Goal: Task Accomplishment & Management: Complete application form

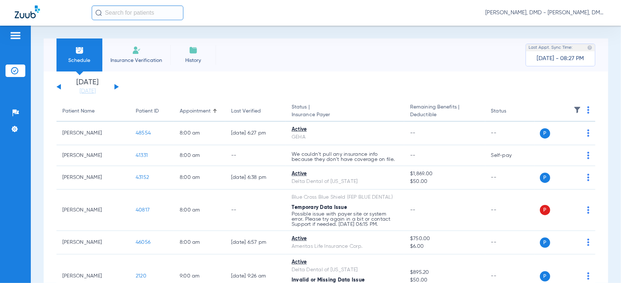
scroll to position [448, 0]
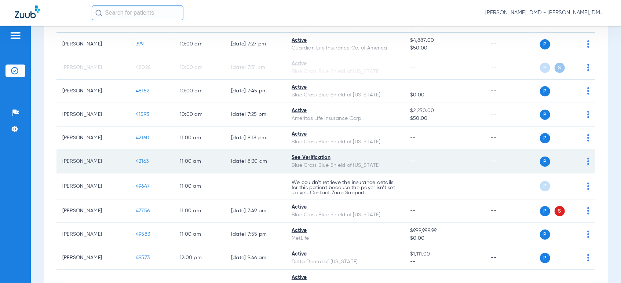
click at [588, 160] on img at bounding box center [589, 161] width 2 height 7
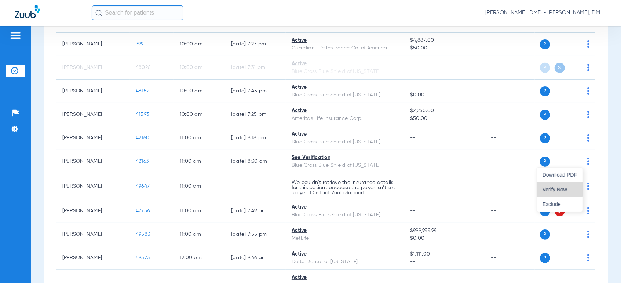
click at [542, 187] on button "Verify Now" at bounding box center [560, 189] width 46 height 15
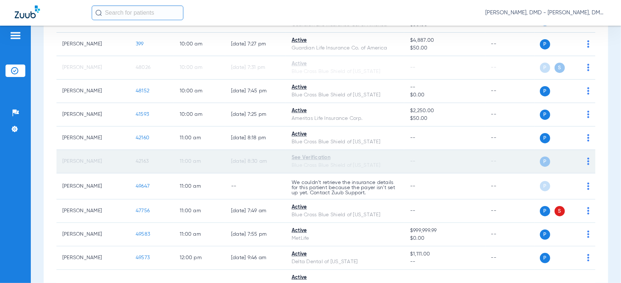
click at [142, 161] on span "42163" at bounding box center [142, 161] width 13 height 5
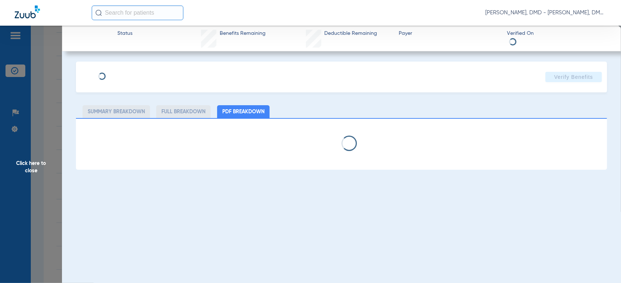
type input "[PERSON_NAME]"
type input "[DATE]"
type input "mbg807478502"
type input "90100610"
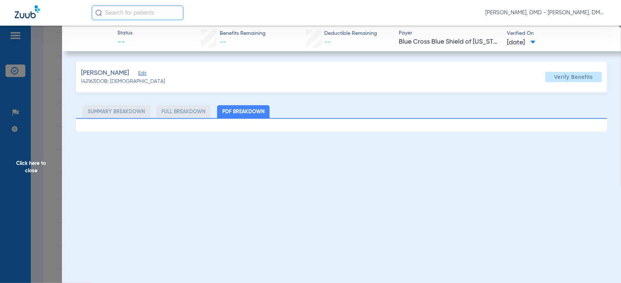
click at [145, 73] on span "Edit" at bounding box center [141, 74] width 7 height 7
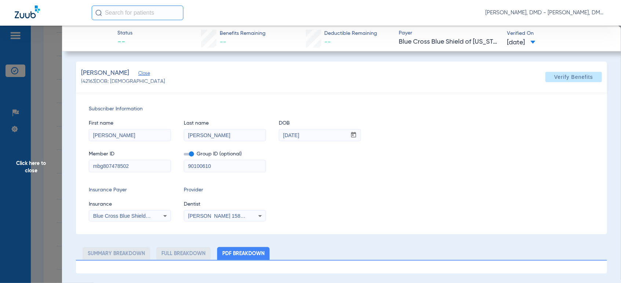
drag, startPoint x: 139, startPoint y: 166, endPoint x: 28, endPoint y: 166, distance: 110.5
drag, startPoint x: 117, startPoint y: 138, endPoint x: 9, endPoint y: 137, distance: 108.6
drag, startPoint x: 223, startPoint y: 131, endPoint x: 154, endPoint y: 134, distance: 69.4
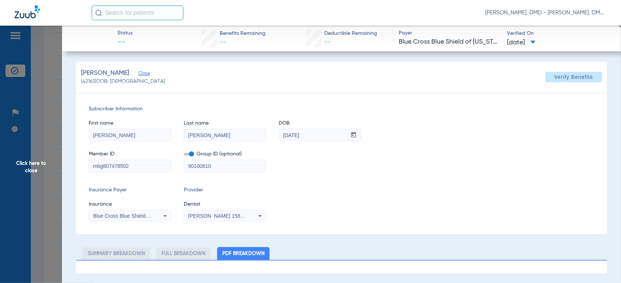
click at [154, 134] on div "First name [PERSON_NAME] Last name [PERSON_NAME] DOB mm / dd / yyyy [DATE]" at bounding box center [342, 127] width 506 height 28
drag, startPoint x: 336, startPoint y: 141, endPoint x: 255, endPoint y: 135, distance: 80.6
click at [255, 135] on div "First name [PERSON_NAME] Last name [PERSON_NAME] DOB mm / dd / yyyy [DATE]" at bounding box center [342, 127] width 506 height 28
click at [28, 165] on span "Click here to close" at bounding box center [31, 167] width 62 height 283
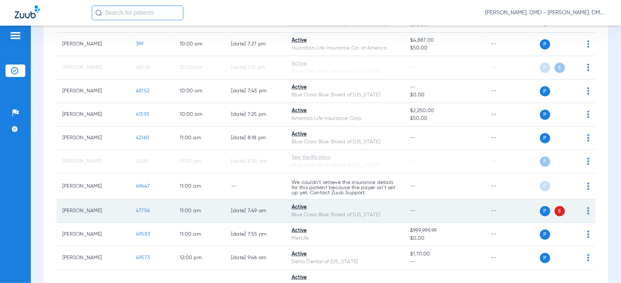
click at [588, 210] on img at bounding box center [589, 210] width 2 height 7
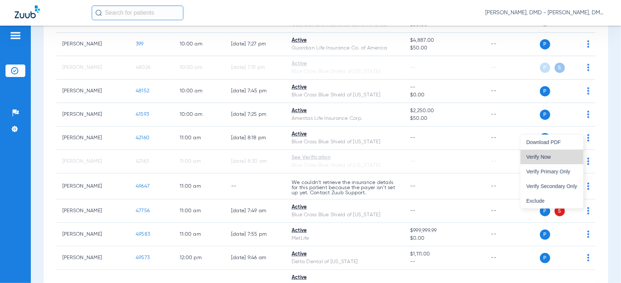
click at [555, 162] on button "Verify Now" at bounding box center [552, 157] width 63 height 15
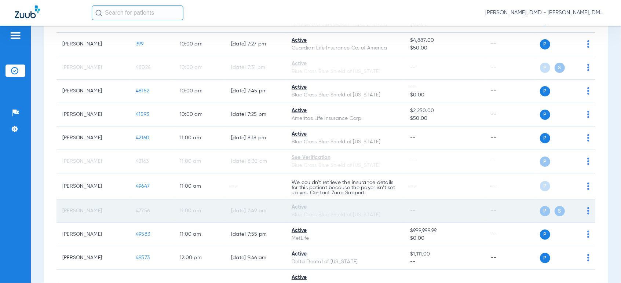
click at [146, 210] on span "47756" at bounding box center [143, 210] width 14 height 5
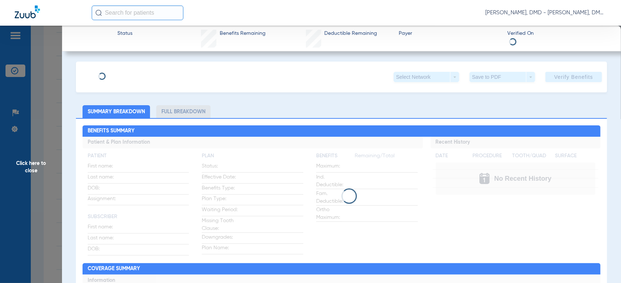
type input "[PERSON_NAME]"
type input "[DATE]"
type input "R57834788"
type input "104"
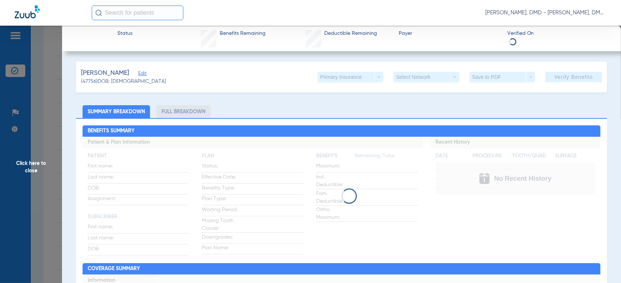
click at [138, 74] on span "Edit" at bounding box center [141, 74] width 7 height 7
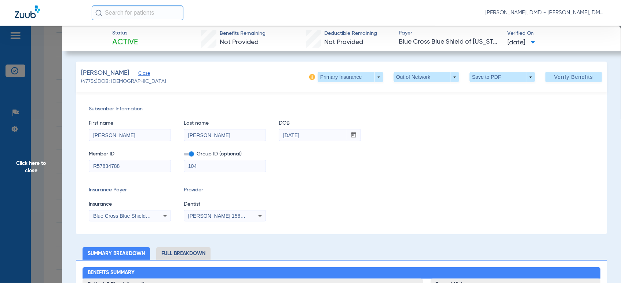
drag, startPoint x: 147, startPoint y: 170, endPoint x: 56, endPoint y: 185, distance: 92.3
drag, startPoint x: 153, startPoint y: 140, endPoint x: 7, endPoint y: 139, distance: 146.8
drag, startPoint x: 227, startPoint y: 136, endPoint x: 87, endPoint y: 143, distance: 140.0
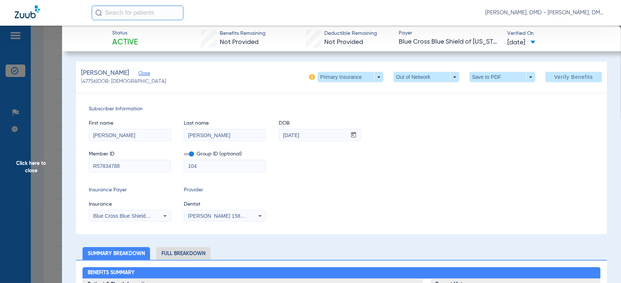
click at [87, 143] on div "Subscriber Information First name [PERSON_NAME] Last name [PERSON_NAME] DOB mm …" at bounding box center [341, 163] width 531 height 142
drag, startPoint x: 327, startPoint y: 131, endPoint x: 266, endPoint y: 134, distance: 60.6
click at [266, 134] on div "First name [PERSON_NAME] Last name [PERSON_NAME] DOB mm / dd / yyyy [DATE]" at bounding box center [342, 127] width 506 height 28
click at [342, 78] on span at bounding box center [351, 77] width 18 height 18
click at [340, 110] on button "Secondary Insurance" at bounding box center [342, 106] width 60 height 15
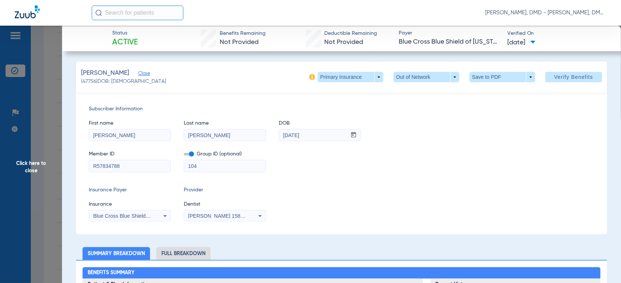
type input "F05574425"
type input "FEPBD10002"
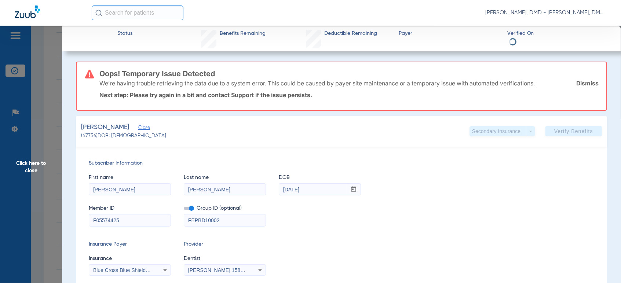
drag, startPoint x: 126, startPoint y: 166, endPoint x: -6, endPoint y: 143, distance: 133.7
click at [0, 143] on html "[PERSON_NAME], DMD - [PERSON_NAME], DMD Patients Insurance Verification Setup H…" at bounding box center [310, 141] width 621 height 283
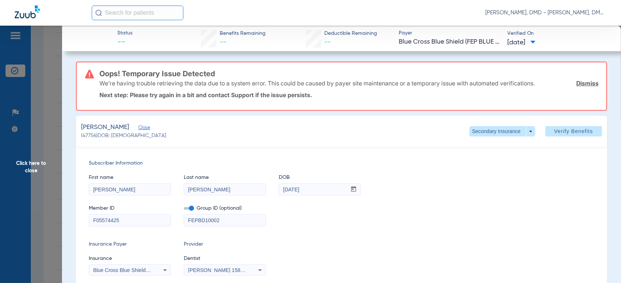
drag, startPoint x: 318, startPoint y: 190, endPoint x: 184, endPoint y: 188, distance: 134.3
click at [184, 189] on div "First name [PERSON_NAME] Last name [PERSON_NAME] DOB mm / dd / yyyy [DATE]" at bounding box center [342, 181] width 506 height 28
click at [29, 166] on span "Click here to close" at bounding box center [31, 167] width 62 height 283
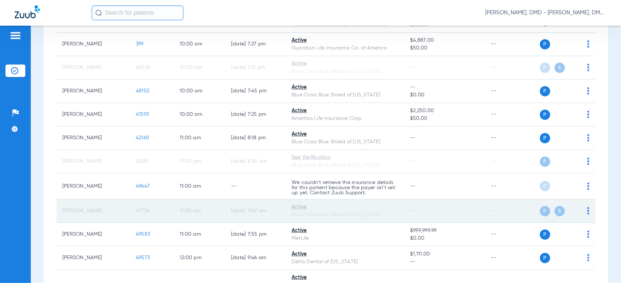
scroll to position [489, 0]
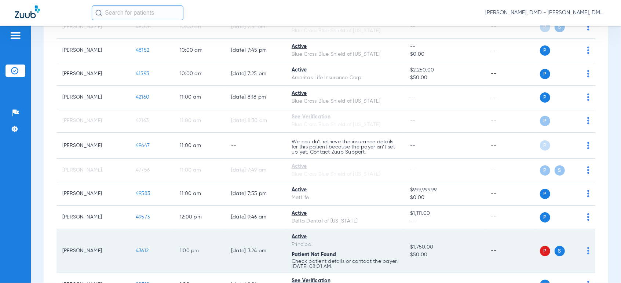
click at [588, 251] on img at bounding box center [589, 250] width 2 height 7
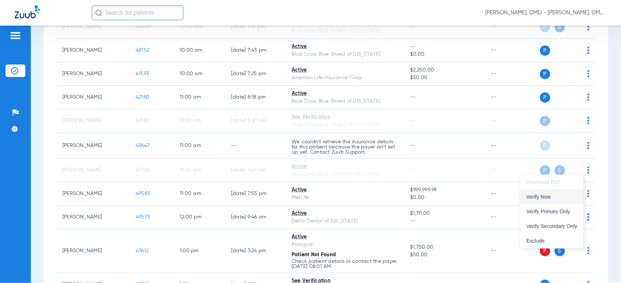
click at [546, 199] on span "Verify Now" at bounding box center [552, 197] width 51 height 5
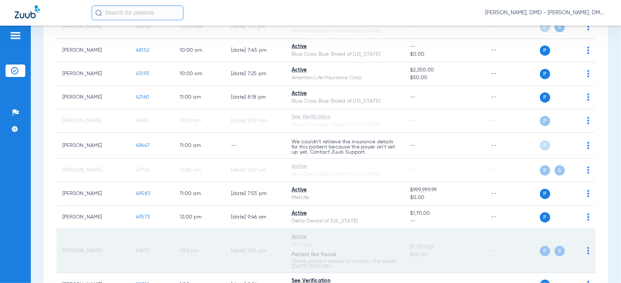
click at [140, 251] on span "43612" at bounding box center [142, 250] width 13 height 5
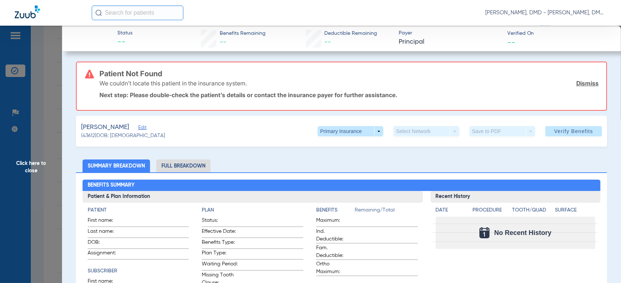
click at [138, 128] on span "Edit" at bounding box center [141, 128] width 7 height 7
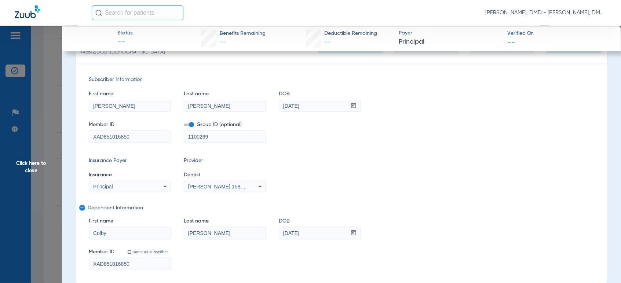
scroll to position [41, 0]
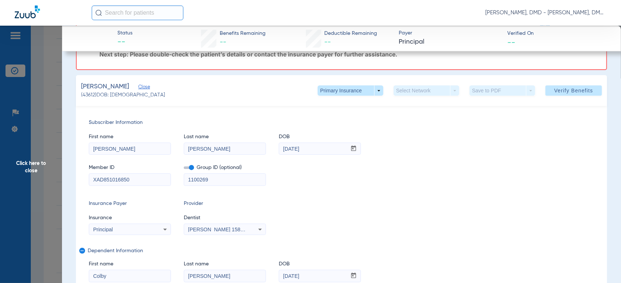
click at [50, 169] on span "Click here to close" at bounding box center [31, 167] width 62 height 283
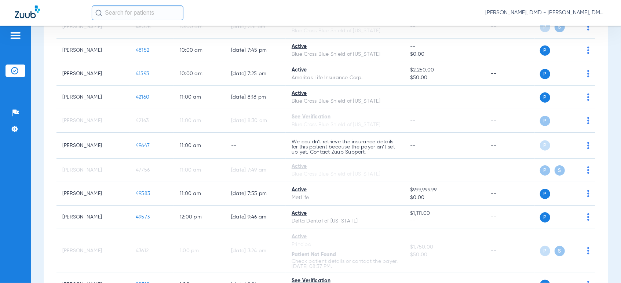
scroll to position [0, 0]
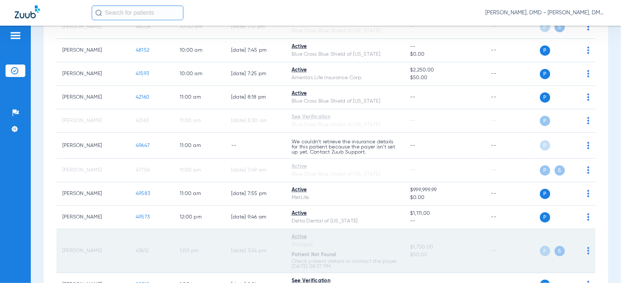
click at [139, 250] on span "43612" at bounding box center [142, 250] width 13 height 5
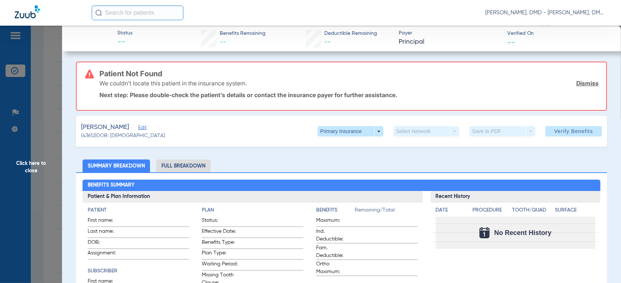
click at [138, 128] on span "Edit" at bounding box center [141, 128] width 7 height 7
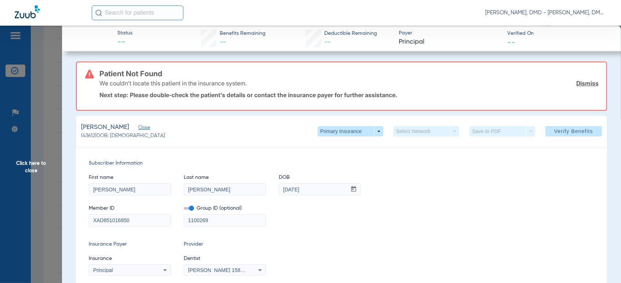
click at [328, 139] on div "[PERSON_NAME] Close (43612) DOB: [DEMOGRAPHIC_DATA] Primary Insurance arrow_dro…" at bounding box center [341, 131] width 531 height 31
click at [333, 135] on span at bounding box center [351, 131] width 66 height 10
click at [334, 161] on span "Secondary Insurance" at bounding box center [342, 160] width 48 height 5
type input "[PERSON_NAME]"
type input "[DATE]"
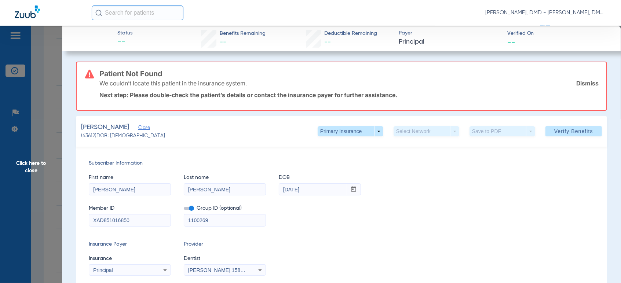
type input "U27429288"
type input "3341110"
type input "U27429288"
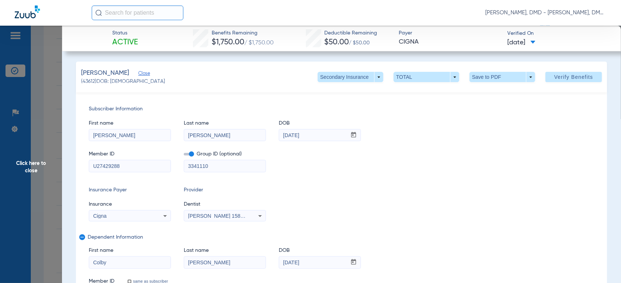
drag, startPoint x: 124, startPoint y: 164, endPoint x: 20, endPoint y: 162, distance: 103.9
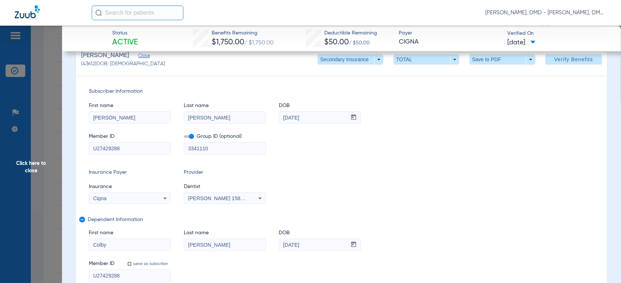
scroll to position [41, 0]
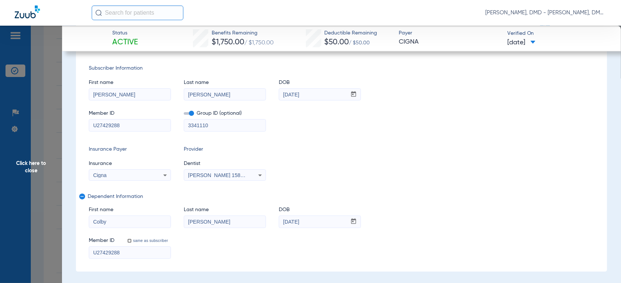
drag, startPoint x: 322, startPoint y: 221, endPoint x: 220, endPoint y: 221, distance: 102.4
click at [220, 221] on div "First name [PERSON_NAME] Last name [PERSON_NAME] mm / dd / yyyy [DATE]" at bounding box center [342, 214] width 506 height 28
click at [42, 172] on span "Click here to close" at bounding box center [31, 167] width 62 height 283
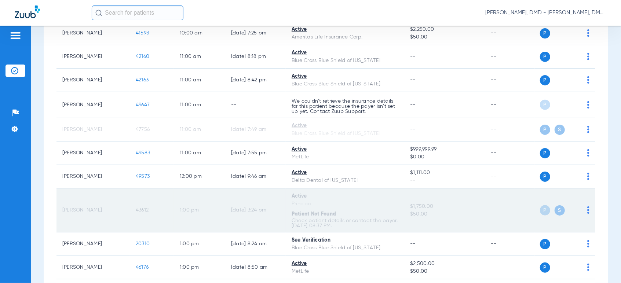
scroll to position [571, 0]
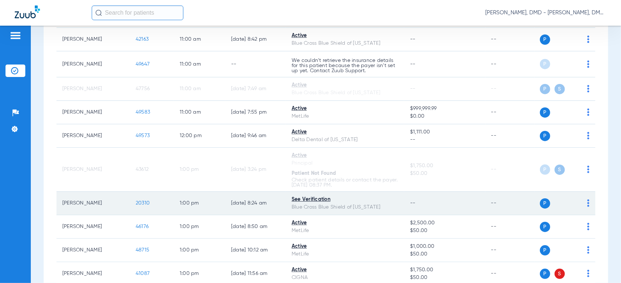
click at [588, 202] on img at bounding box center [589, 203] width 2 height 7
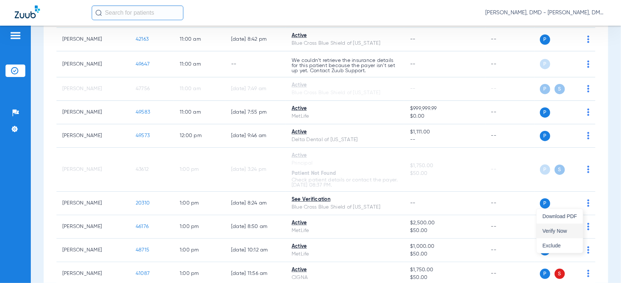
click at [567, 233] on span "Verify Now" at bounding box center [560, 231] width 34 height 5
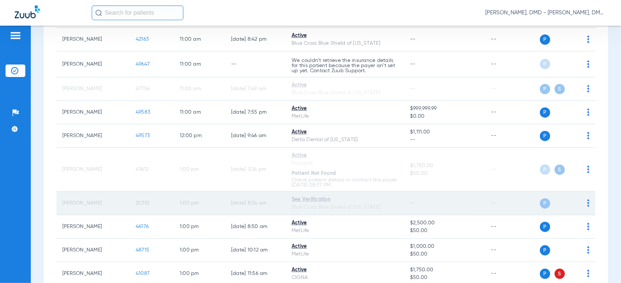
click at [145, 201] on span "20310" at bounding box center [143, 203] width 14 height 5
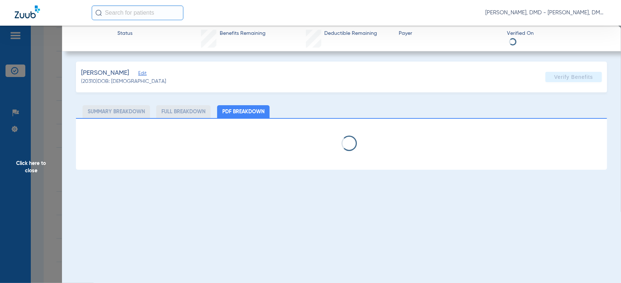
click at [143, 72] on span "Edit" at bounding box center [141, 74] width 7 height 7
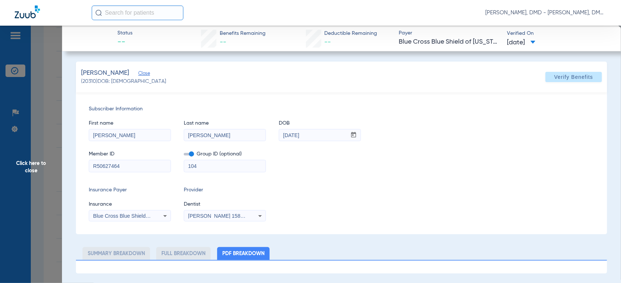
drag, startPoint x: 118, startPoint y: 136, endPoint x: -4, endPoint y: 164, distance: 125.8
click at [0, 164] on html "[PERSON_NAME], DMD - [PERSON_NAME], DMD Patients Insurance Verification Setup H…" at bounding box center [310, 141] width 621 height 283
drag, startPoint x: 126, startPoint y: 165, endPoint x: 45, endPoint y: 172, distance: 80.7
drag, startPoint x: 322, startPoint y: 139, endPoint x: 264, endPoint y: 135, distance: 57.8
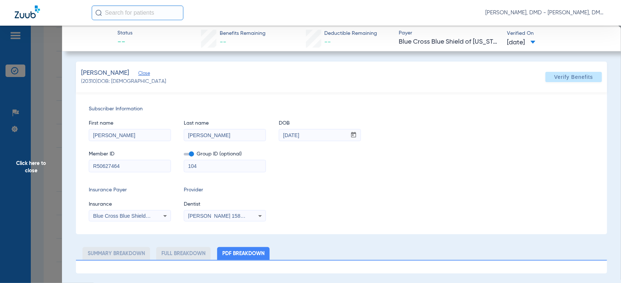
click at [264, 135] on div "First name [PERSON_NAME] Last name [PERSON_NAME] mm / dd / yyyy [DATE]" at bounding box center [342, 127] width 506 height 28
click at [38, 168] on span "Click here to close" at bounding box center [31, 167] width 62 height 283
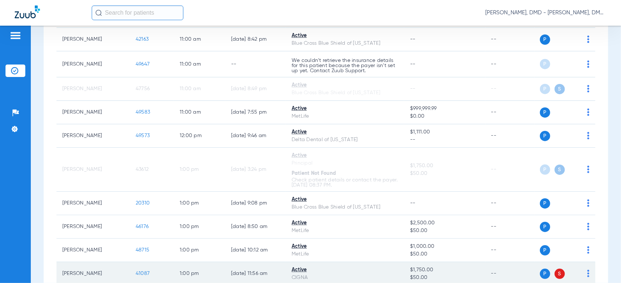
click at [588, 274] on img at bounding box center [589, 273] width 2 height 7
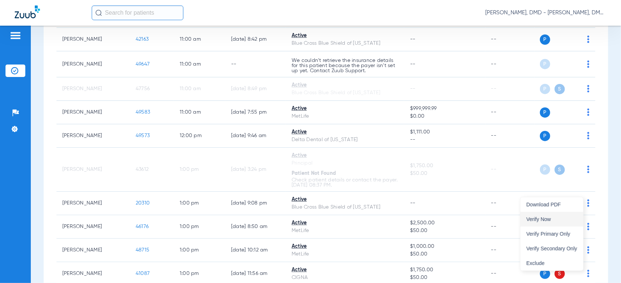
click at [560, 222] on span "Verify Now" at bounding box center [552, 219] width 51 height 5
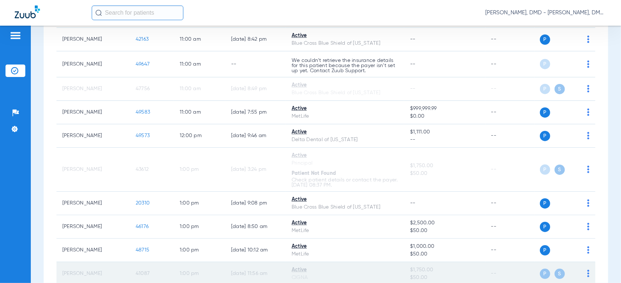
click at [144, 272] on span "41087" at bounding box center [143, 273] width 14 height 5
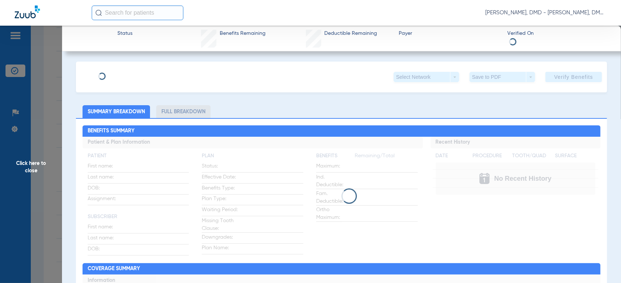
type input "[PERSON_NAME]"
type input "[DATE]"
type input "U27429288"
type input "3341110"
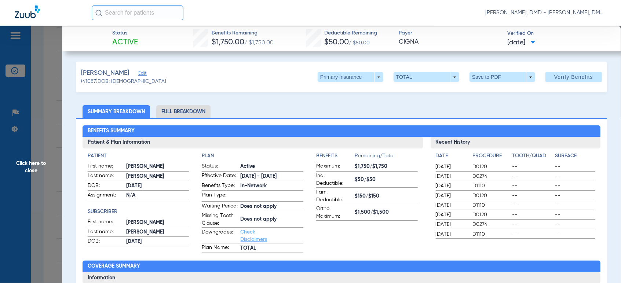
click at [138, 75] on span "Edit" at bounding box center [141, 74] width 7 height 7
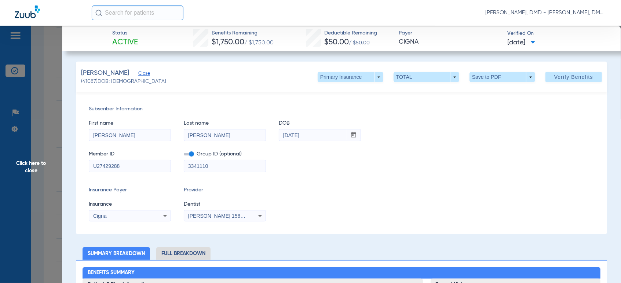
click at [0, 172] on html "[PERSON_NAME], DMD - [PERSON_NAME], DMD Patients Insurance Verification Setup H…" at bounding box center [310, 141] width 621 height 283
drag, startPoint x: 146, startPoint y: 132, endPoint x: -6, endPoint y: 135, distance: 152.0
click at [0, 135] on html "[PERSON_NAME], DMD - [PERSON_NAME], DMD Patients Insurance Verification Setup H…" at bounding box center [310, 141] width 621 height 283
drag, startPoint x: 324, startPoint y: 138, endPoint x: 247, endPoint y: 137, distance: 77.8
click at [247, 137] on div "First name [PERSON_NAME] Last name [PERSON_NAME] mm / dd / yyyy [DATE]" at bounding box center [342, 127] width 506 height 28
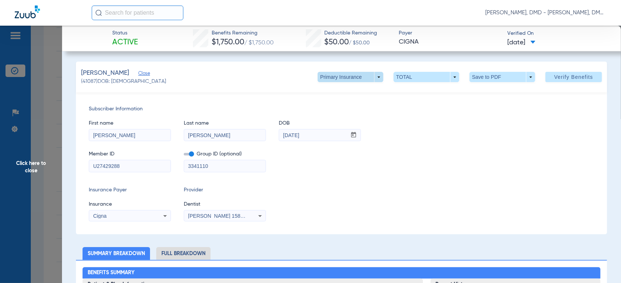
click at [347, 80] on span at bounding box center [351, 77] width 18 height 18
click at [341, 104] on span "Secondary Insurance" at bounding box center [342, 106] width 48 height 5
type input "[PERSON_NAME]"
type input "[DATE]"
type input "XAD851016850"
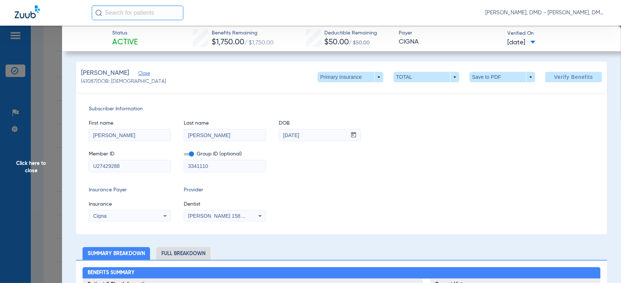
type input "1100269"
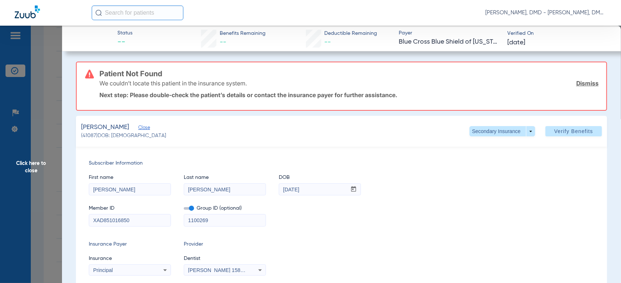
scroll to position [81, 0]
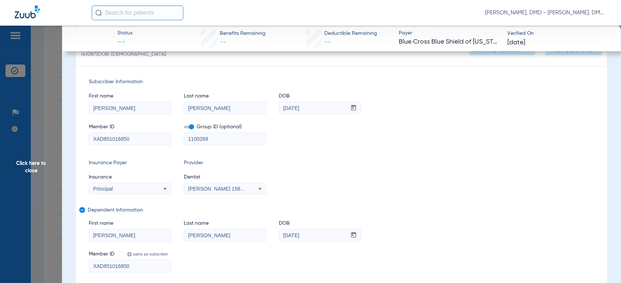
click at [43, 164] on span "Click here to close" at bounding box center [31, 167] width 62 height 283
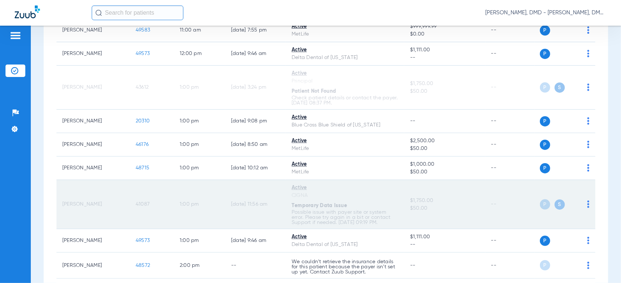
scroll to position [693, 0]
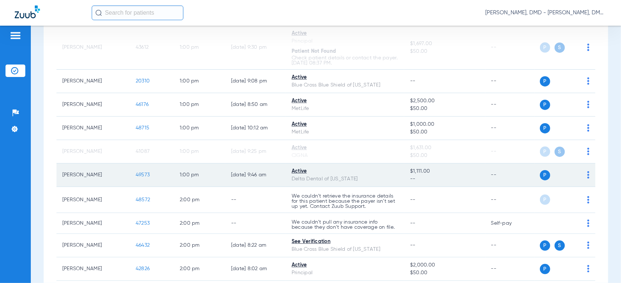
click at [588, 171] on img at bounding box center [589, 174] width 2 height 7
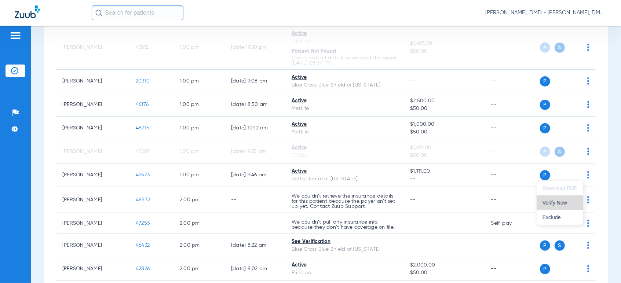
click at [552, 201] on span "Verify Now" at bounding box center [560, 202] width 34 height 5
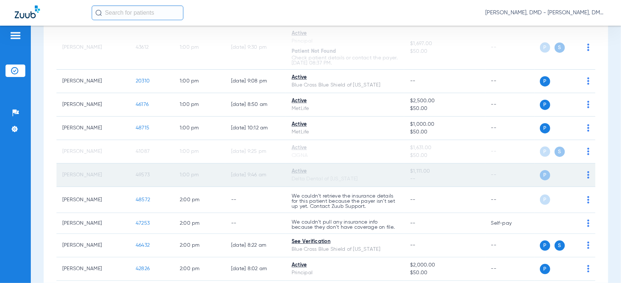
click at [141, 175] on span "49573" at bounding box center [143, 174] width 14 height 5
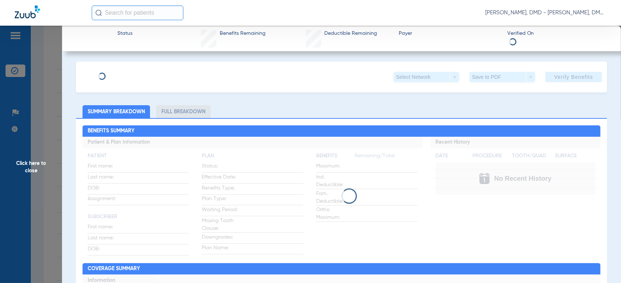
type input "[PERSON_NAME]"
type input "[DATE]"
type input "901178088"
type input "41510630"
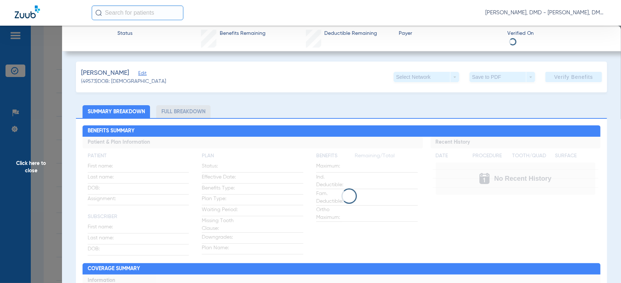
click at [140, 73] on span "Edit" at bounding box center [141, 74] width 7 height 7
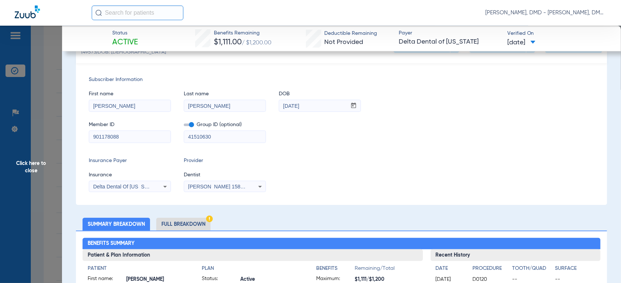
scroll to position [41, 0]
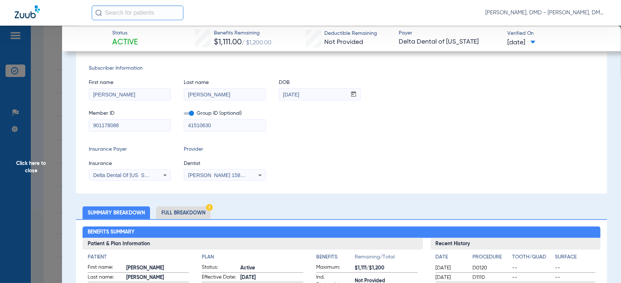
drag, startPoint x: 131, startPoint y: 128, endPoint x: 69, endPoint y: 130, distance: 62.1
drag, startPoint x: 144, startPoint y: 92, endPoint x: 51, endPoint y: 109, distance: 93.7
drag, startPoint x: 224, startPoint y: 99, endPoint x: 148, endPoint y: 101, distance: 75.6
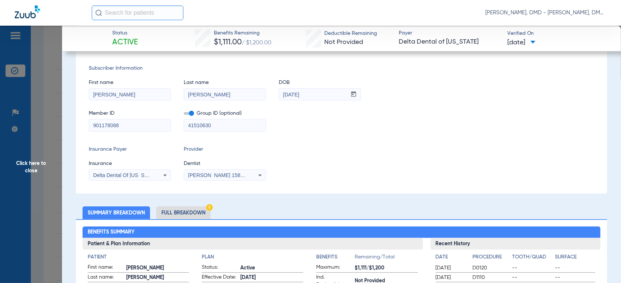
click at [149, 102] on div "First name [PERSON_NAME] Last name [PERSON_NAME] DOB mm / dd / yyyy [DATE] Memb…" at bounding box center [342, 101] width 506 height 59
drag, startPoint x: 227, startPoint y: 106, endPoint x: 183, endPoint y: 107, distance: 43.7
click at [185, 108] on div "First name [PERSON_NAME] Last name [PERSON_NAME] DOB mm / dd / yyyy [DATE] Memb…" at bounding box center [342, 101] width 506 height 59
drag, startPoint x: 146, startPoint y: 126, endPoint x: 23, endPoint y: 142, distance: 124.8
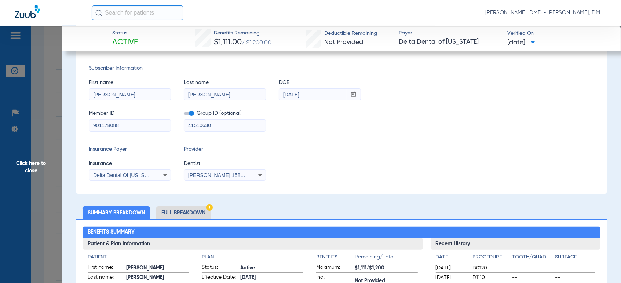
click at [35, 171] on span "Click here to close" at bounding box center [31, 167] width 62 height 283
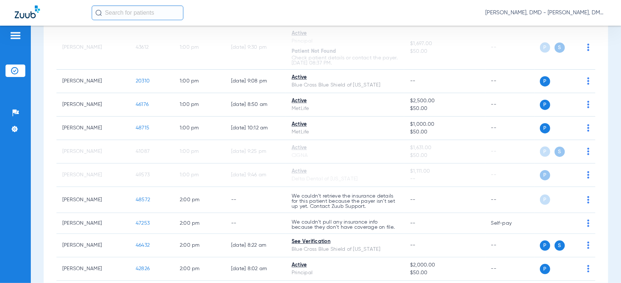
scroll to position [0, 0]
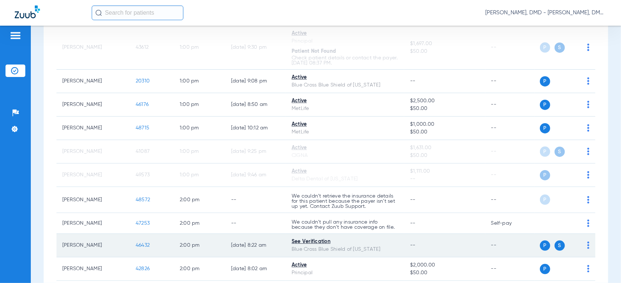
click at [581, 247] on div "P S" at bounding box center [562, 246] width 55 height 10
click at [588, 246] on img at bounding box center [589, 245] width 2 height 7
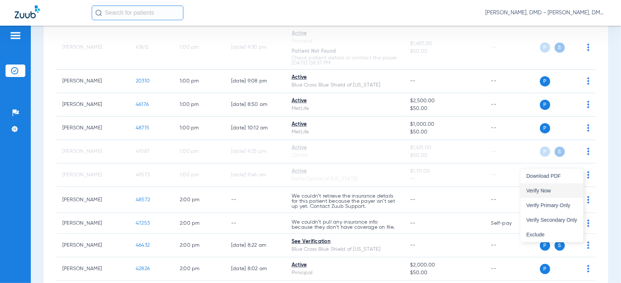
click at [555, 190] on span "Verify Now" at bounding box center [552, 190] width 51 height 5
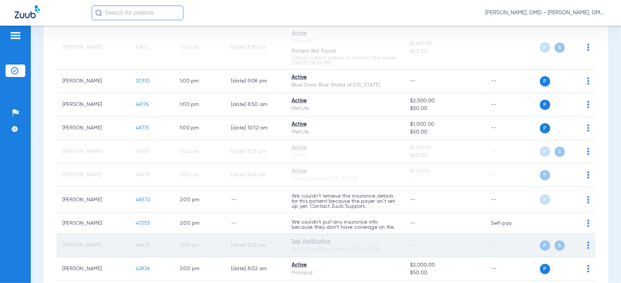
click at [141, 244] on span "46432" at bounding box center [143, 245] width 14 height 5
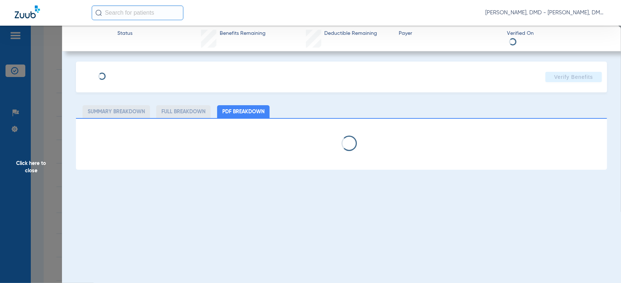
type input "[PERSON_NAME]"
type input "[DATE]"
type input "R57670395"
type input "104"
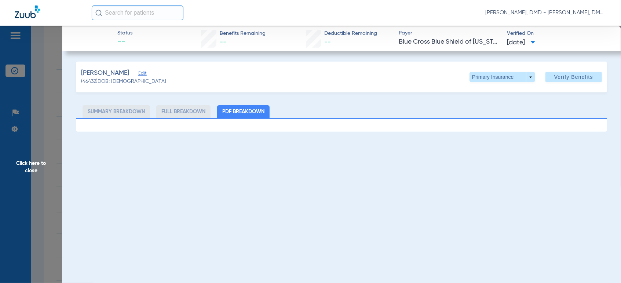
click at [145, 76] on span "Edit" at bounding box center [141, 74] width 7 height 7
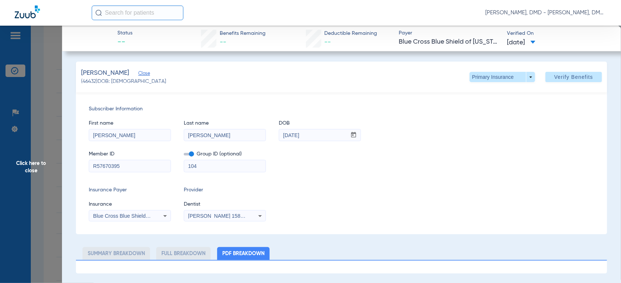
drag, startPoint x: 136, startPoint y: 167, endPoint x: 23, endPoint y: 168, distance: 113.4
drag, startPoint x: 331, startPoint y: 132, endPoint x: 175, endPoint y: 142, distance: 156.3
click at [175, 142] on div "First name [PERSON_NAME] Last name [PERSON_NAME] DOB mm / dd / yyyy [DATE] Memb…" at bounding box center [342, 142] width 506 height 59
click at [514, 79] on span at bounding box center [503, 77] width 66 height 10
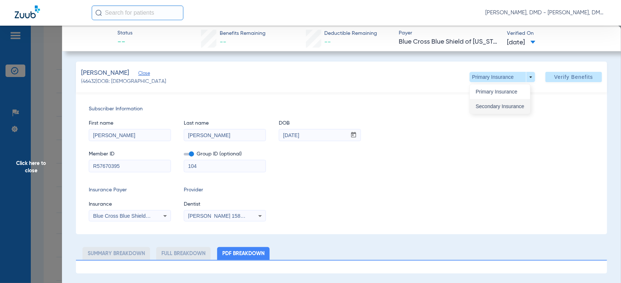
click at [494, 107] on span "Secondary Insurance" at bounding box center [500, 106] width 48 height 5
type input "F87438868"
type input "FEPBD10004"
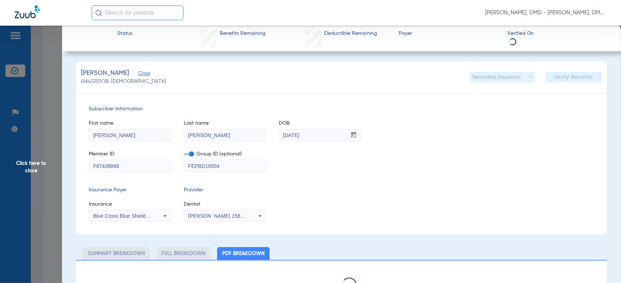
drag, startPoint x: 155, startPoint y: 167, endPoint x: -6, endPoint y: 187, distance: 161.3
click at [0, 187] on html "[PERSON_NAME], DMD - [PERSON_NAME], DMD Patients Insurance Verification Setup H…" at bounding box center [310, 141] width 621 height 283
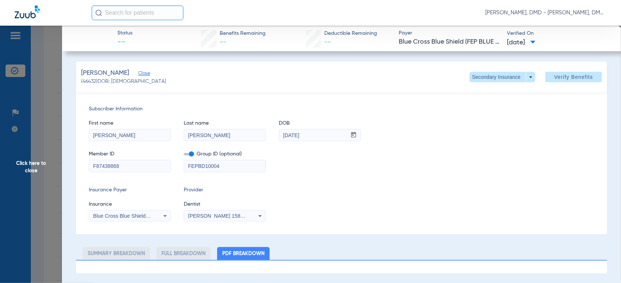
drag, startPoint x: 310, startPoint y: 134, endPoint x: 247, endPoint y: 136, distance: 62.4
click at [247, 136] on div "First name [PERSON_NAME] Last name [PERSON_NAME] DOB mm / dd / yyyy [DATE]" at bounding box center [342, 127] width 506 height 28
click at [36, 181] on span "Click here to close" at bounding box center [31, 167] width 62 height 283
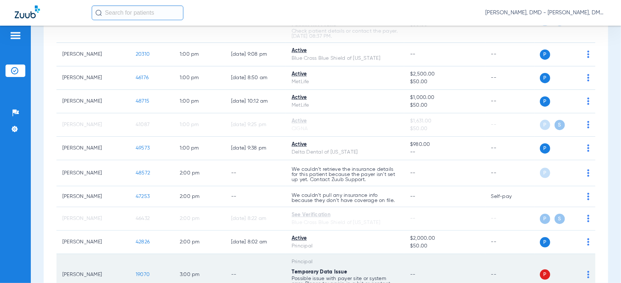
scroll to position [734, 0]
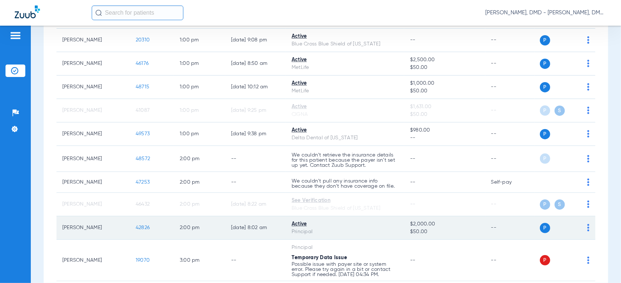
click at [588, 225] on img at bounding box center [589, 227] width 2 height 7
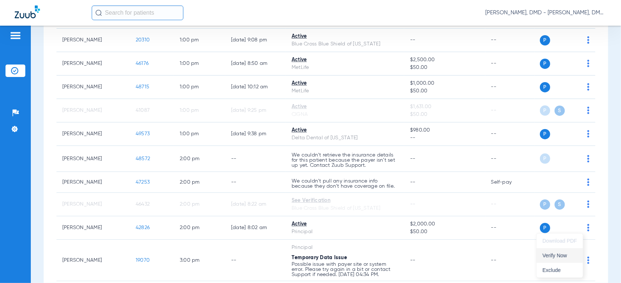
click at [564, 255] on span "Verify Now" at bounding box center [560, 255] width 34 height 5
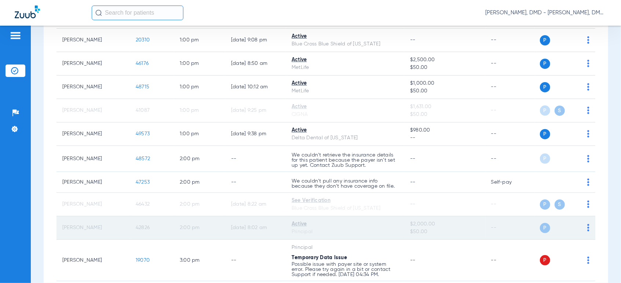
drag, startPoint x: 156, startPoint y: 226, endPoint x: 132, endPoint y: 225, distance: 23.9
click at [153, 226] on td "42826" at bounding box center [152, 228] width 44 height 23
click at [132, 225] on td "42826" at bounding box center [152, 228] width 44 height 23
click at [150, 231] on td "42826" at bounding box center [152, 228] width 44 height 23
click at [144, 227] on span "42826" at bounding box center [143, 227] width 14 height 5
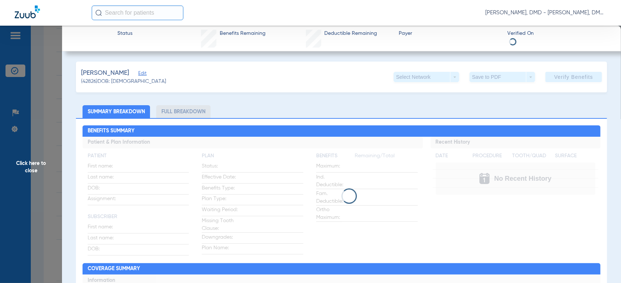
click at [145, 76] on span "Edit" at bounding box center [141, 74] width 7 height 7
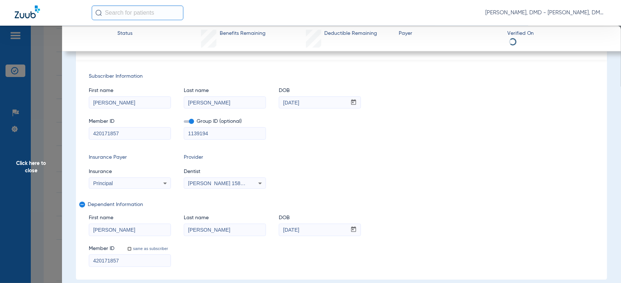
scroll to position [41, 0]
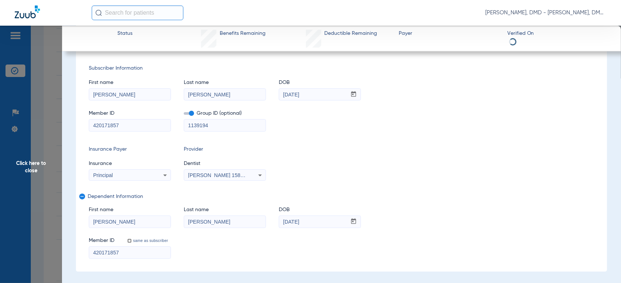
drag, startPoint x: 153, startPoint y: 251, endPoint x: 46, endPoint y: 251, distance: 107.2
click at [17, 162] on span "Click here to close" at bounding box center [31, 167] width 62 height 283
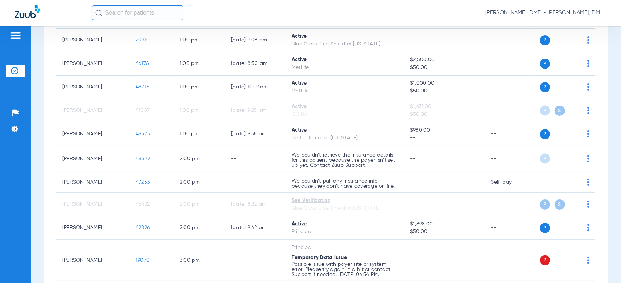
scroll to position [0, 0]
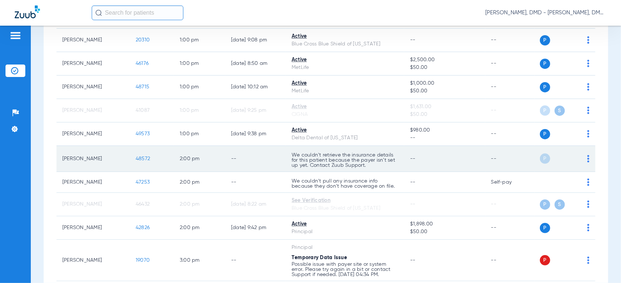
click at [144, 162] on td "48572" at bounding box center [152, 159] width 44 height 26
click at [143, 157] on span "48572" at bounding box center [143, 158] width 14 height 5
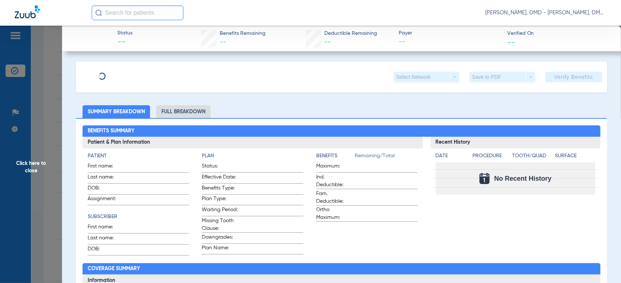
type input "[PERSON_NAME]"
type input "Pace"
type input "[DATE]"
type input "3387942531"
type input "AL06375"
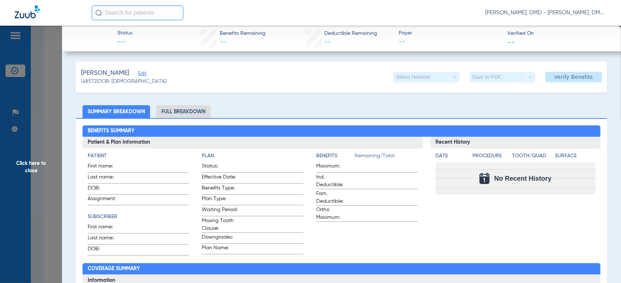
click at [138, 73] on span "Edit" at bounding box center [141, 74] width 7 height 7
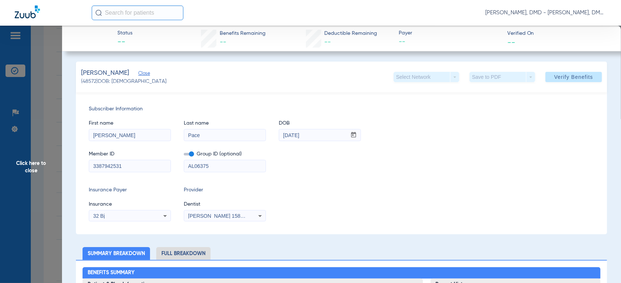
click at [32, 172] on span "Click here to close" at bounding box center [31, 167] width 62 height 283
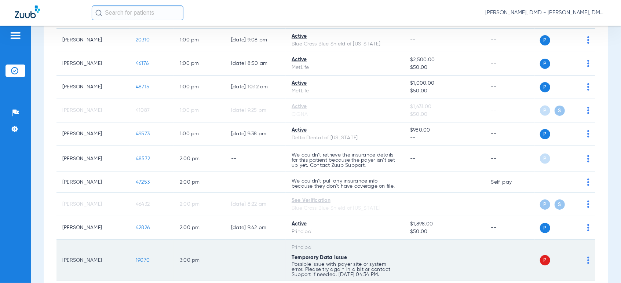
click at [140, 258] on span "19070" at bounding box center [143, 260] width 14 height 5
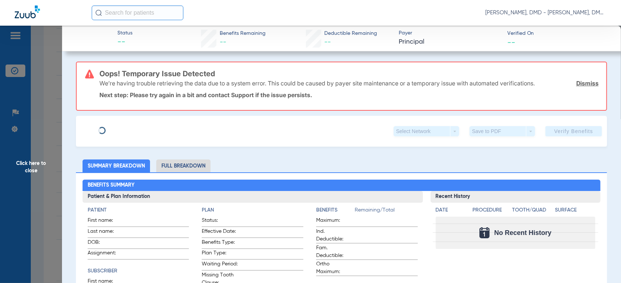
type input "[PERSON_NAME]"
type input "[DATE]"
type input "980588884762"
type input "1139194"
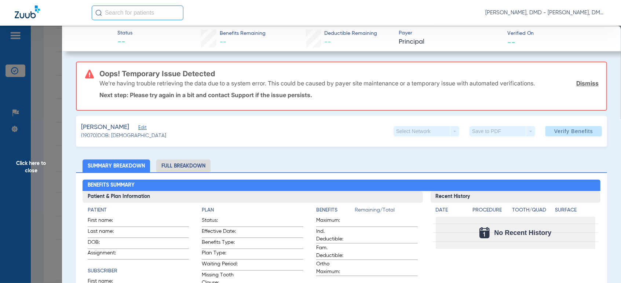
click at [145, 127] on span "Edit" at bounding box center [141, 128] width 7 height 7
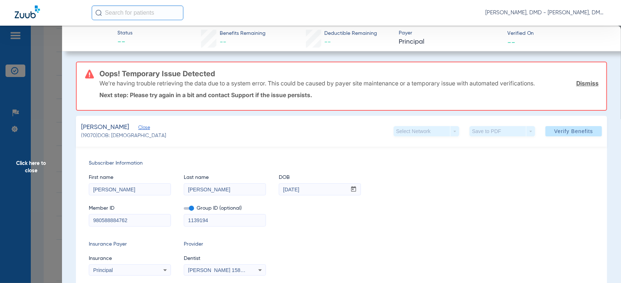
drag, startPoint x: 141, startPoint y: 221, endPoint x: 56, endPoint y: 228, distance: 85.4
click at [29, 169] on span "Click here to close" at bounding box center [31, 167] width 62 height 283
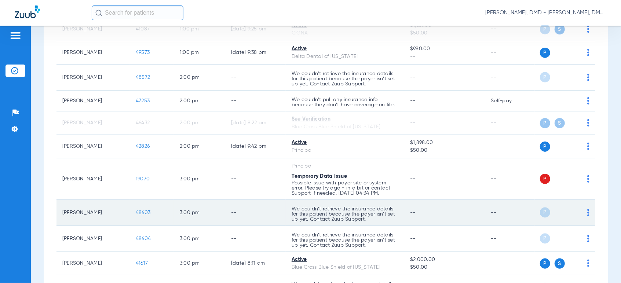
scroll to position [856, 0]
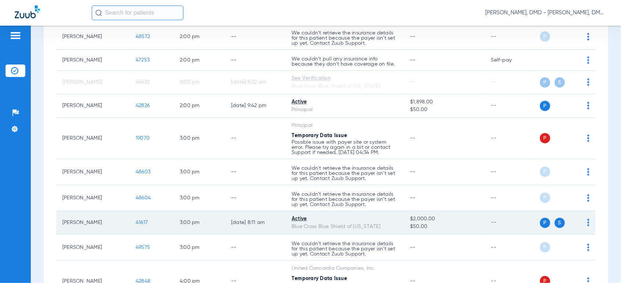
click at [588, 222] on img at bounding box center [589, 222] width 2 height 7
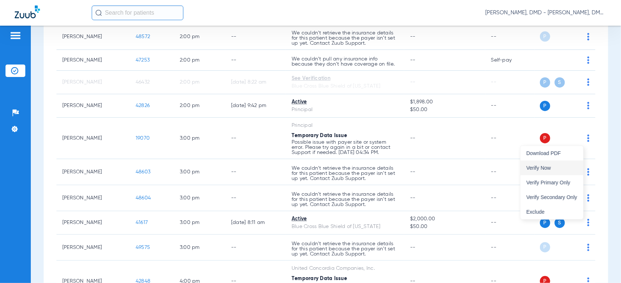
click at [549, 172] on button "Verify Now" at bounding box center [552, 168] width 63 height 15
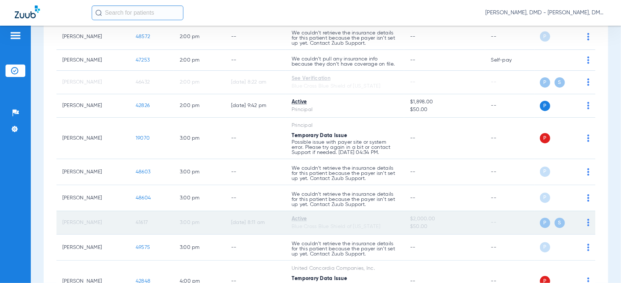
click at [142, 222] on span "41617" at bounding box center [142, 222] width 12 height 5
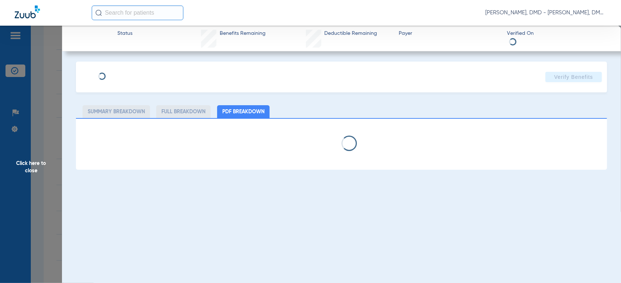
type input "[PERSON_NAME]"
type input "[DATE]"
type input "XAD821014593"
type input "42063"
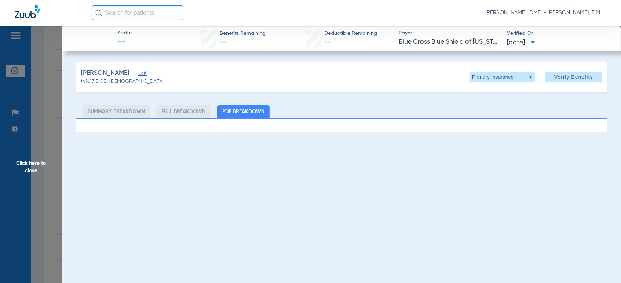
click at [145, 73] on span "Edit" at bounding box center [141, 74] width 7 height 7
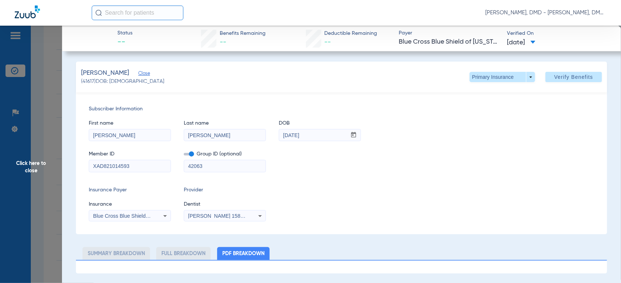
drag, startPoint x: 150, startPoint y: 164, endPoint x: 46, endPoint y: 181, distance: 106.0
drag, startPoint x: 115, startPoint y: 135, endPoint x: 16, endPoint y: 137, distance: 98.7
drag, startPoint x: 106, startPoint y: 134, endPoint x: 84, endPoint y: 134, distance: 22.4
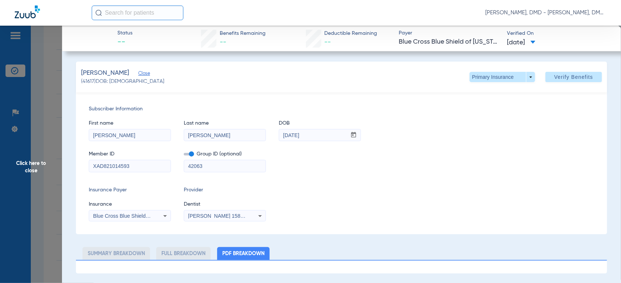
click at [84, 134] on div "Subscriber Information First name [PERSON_NAME] Last name [PERSON_NAME] mm / dd…" at bounding box center [341, 163] width 531 height 142
drag, startPoint x: 320, startPoint y: 139, endPoint x: 203, endPoint y: 138, distance: 116.7
click at [203, 138] on div "First name [PERSON_NAME] Last name [PERSON_NAME] DOB mm / dd / yyyy [DATE]" at bounding box center [342, 127] width 506 height 28
click at [511, 73] on span at bounding box center [503, 77] width 66 height 10
click at [490, 107] on span "Secondary Insurance" at bounding box center [500, 106] width 48 height 5
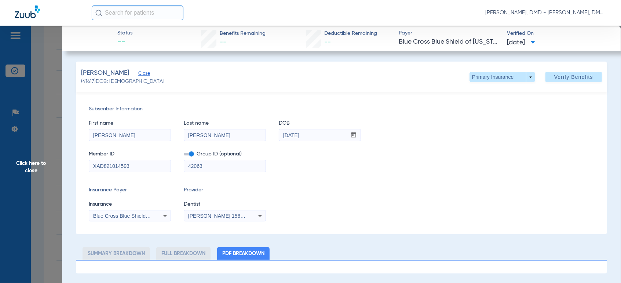
type input "Faith"
type input "[PERSON_NAME]"
type input "[DATE]"
type input "421985212"
type input "305521"
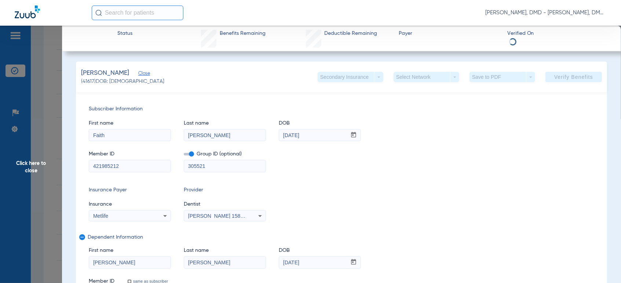
drag, startPoint x: 126, startPoint y: 164, endPoint x: -6, endPoint y: 207, distance: 138.0
click at [0, 207] on html "[PERSON_NAME], DMD - [PERSON_NAME], DMD Patients Insurance Verification Setup H…" at bounding box center [310, 141] width 621 height 283
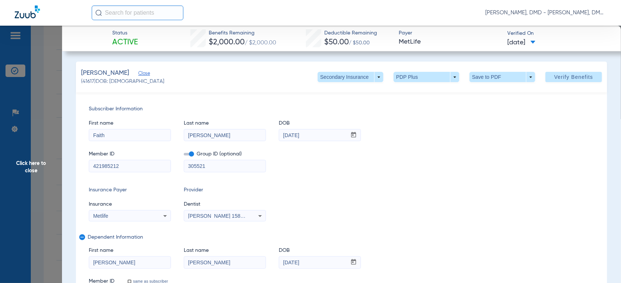
click at [29, 158] on span "Click here to close" at bounding box center [31, 167] width 62 height 283
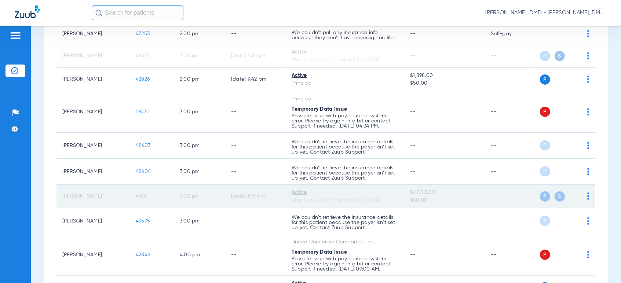
scroll to position [897, 0]
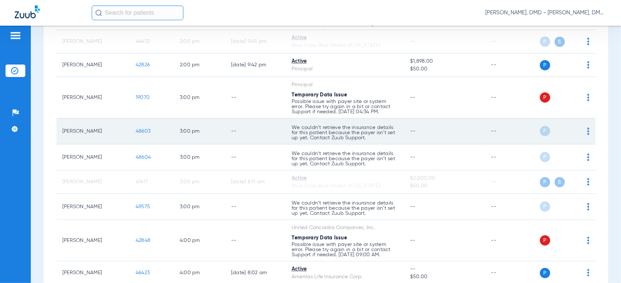
click at [145, 131] on span "48603" at bounding box center [143, 131] width 15 height 5
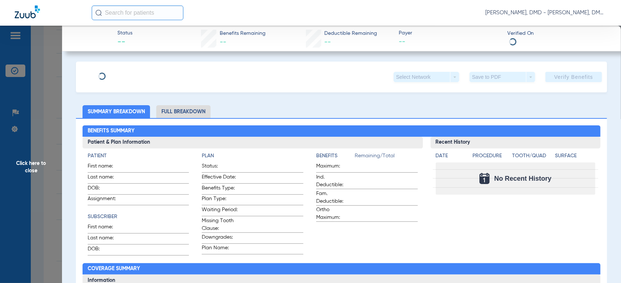
type input "[PERSON_NAME]"
type input "[DATE]"
type input "2017141696"
type input "1000"
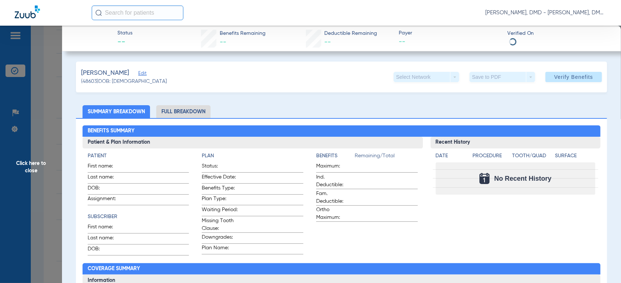
click at [141, 75] on span "Edit" at bounding box center [141, 74] width 7 height 7
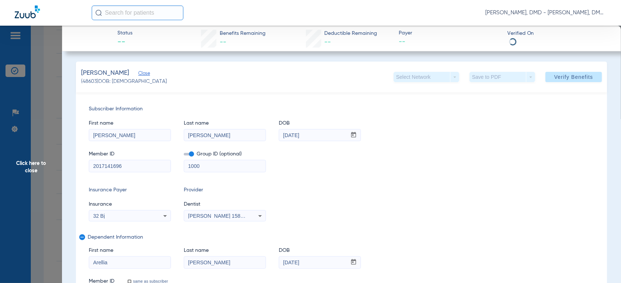
drag, startPoint x: 129, startPoint y: 167, endPoint x: 29, endPoint y: 160, distance: 100.4
click at [45, 177] on span "Click here to close" at bounding box center [31, 167] width 62 height 283
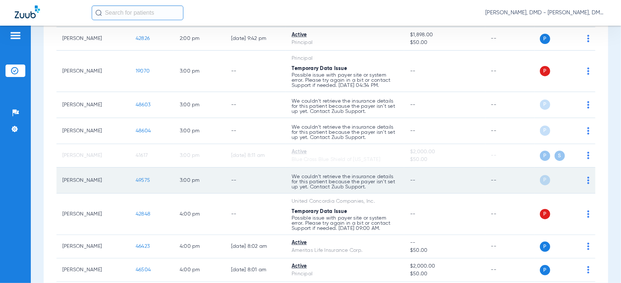
scroll to position [938, 0]
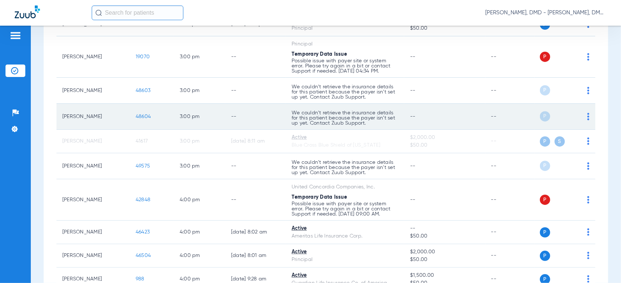
click at [145, 115] on span "48604" at bounding box center [143, 116] width 15 height 5
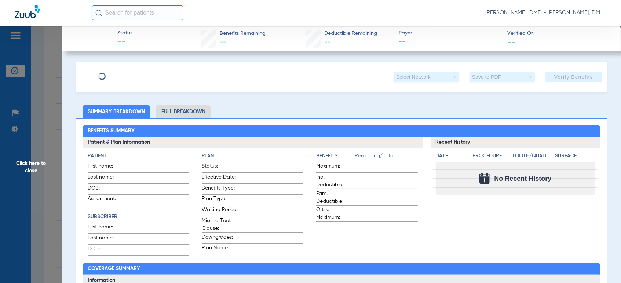
type input "[PERSON_NAME]"
type input "[DATE]"
type input "2017141696"
type input "1000"
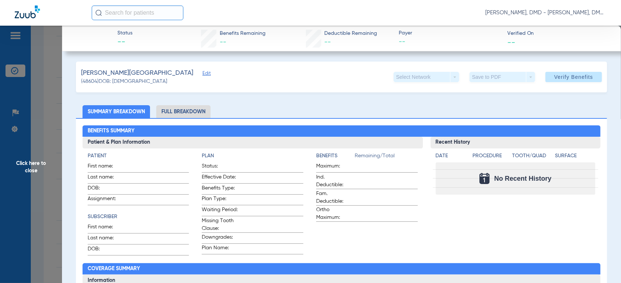
click at [141, 73] on div "[PERSON_NAME] Edit" at bounding box center [145, 73] width 128 height 9
click at [203, 75] on span "Edit" at bounding box center [206, 74] width 7 height 7
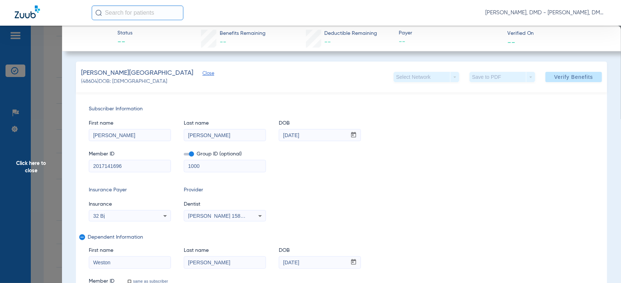
drag, startPoint x: 137, startPoint y: 170, endPoint x: 32, endPoint y: 172, distance: 105.0
click at [41, 167] on span "Click here to close" at bounding box center [31, 167] width 62 height 283
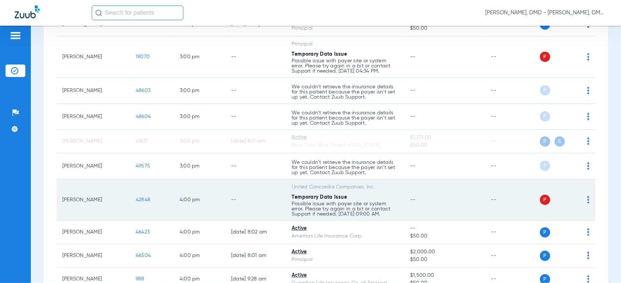
scroll to position [978, 0]
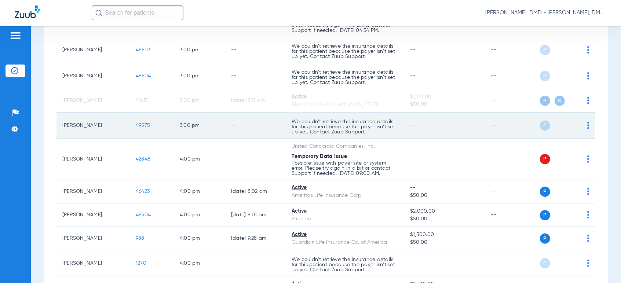
click at [145, 126] on span "49575" at bounding box center [143, 125] width 14 height 5
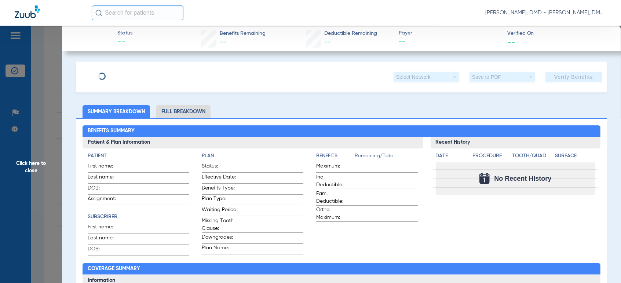
type input "[PERSON_NAME]"
type input "[DATE]"
type input "2017161736"
type input "1000"
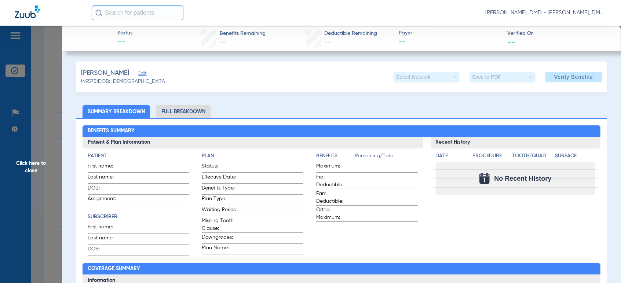
click at [135, 73] on div "[PERSON_NAME]" at bounding box center [124, 73] width 86 height 9
click at [138, 73] on span "Edit" at bounding box center [141, 74] width 7 height 7
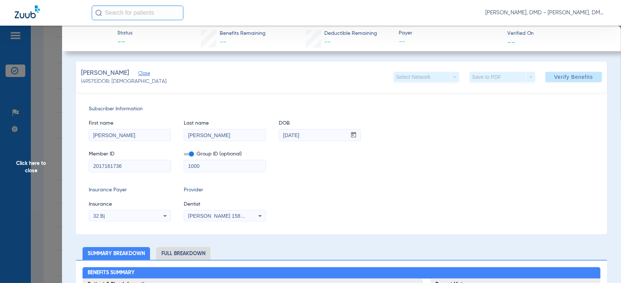
drag, startPoint x: 121, startPoint y: 168, endPoint x: 54, endPoint y: 170, distance: 67.2
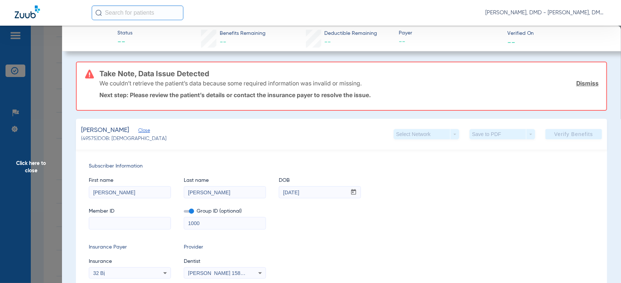
drag, startPoint x: 37, startPoint y: 171, endPoint x: 32, endPoint y: 172, distance: 5.5
click at [36, 171] on span "Click here to close" at bounding box center [31, 167] width 62 height 283
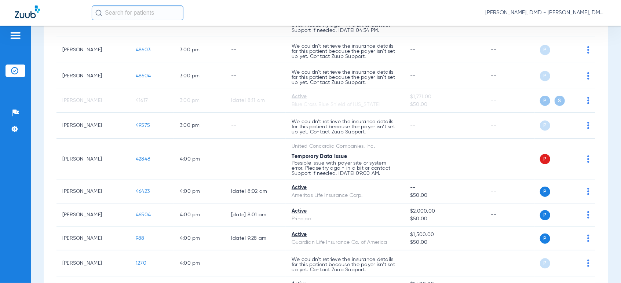
drag, startPoint x: 97, startPoint y: 156, endPoint x: 55, endPoint y: 159, distance: 42.4
click at [57, 159] on td "[PERSON_NAME]" at bounding box center [93, 159] width 73 height 41
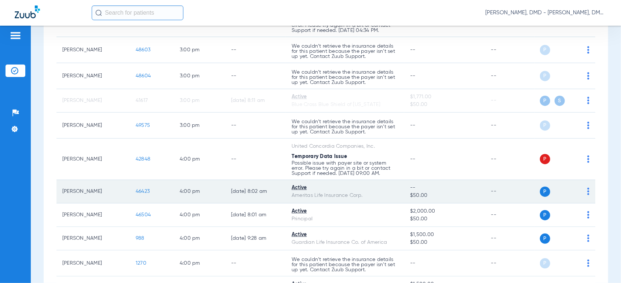
copy td "[PERSON_NAME]"
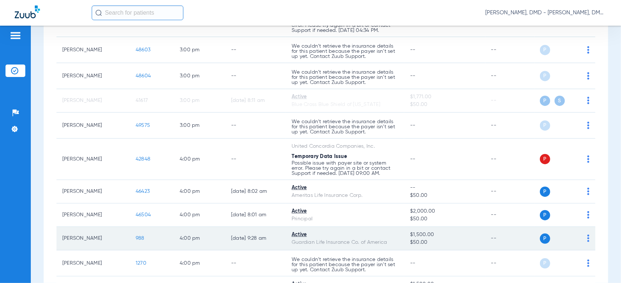
scroll to position [995, 0]
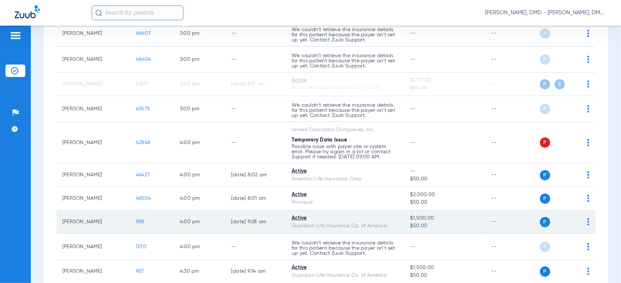
click at [588, 218] on img at bounding box center [589, 221] width 2 height 7
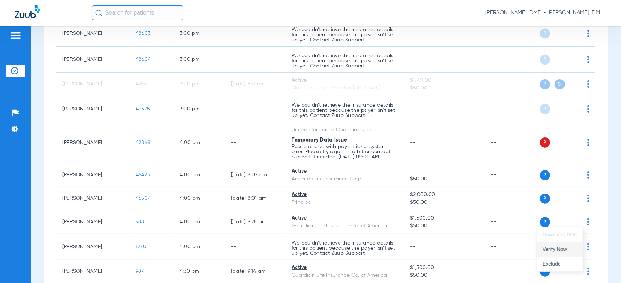
click at [555, 248] on span "Verify Now" at bounding box center [560, 249] width 34 height 5
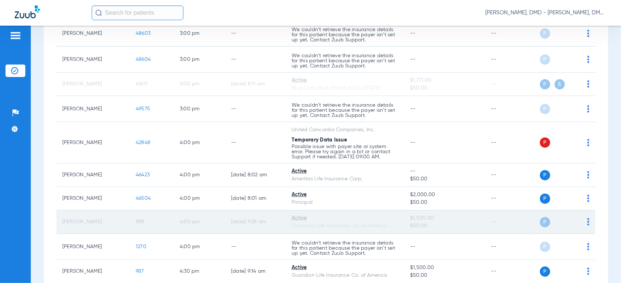
click at [139, 219] on span "988" at bounding box center [140, 221] width 9 height 5
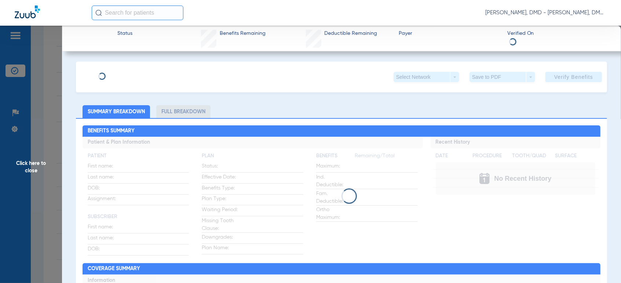
type input "[PERSON_NAME]"
type input "Glaze"
type input "[DATE]"
type input "950941869"
type input "00532450"
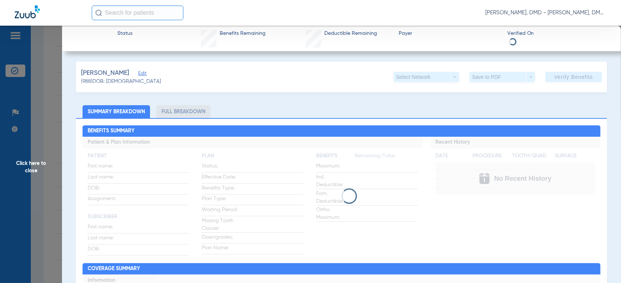
click at [142, 73] on span "Edit" at bounding box center [141, 74] width 7 height 7
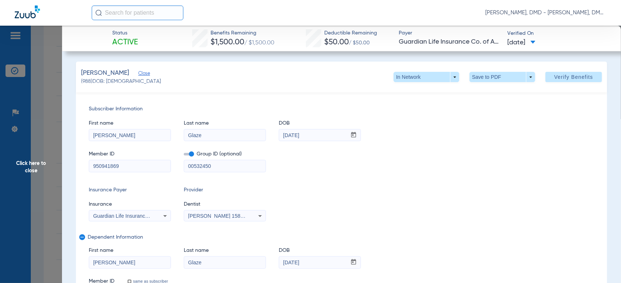
drag, startPoint x: 133, startPoint y: 170, endPoint x: -5, endPoint y: 206, distance: 142.6
click at [0, 206] on html "[PERSON_NAME], DMD - [PERSON_NAME], DMD Patients Insurance Verification Setup H…" at bounding box center [310, 141] width 621 height 283
click at [31, 168] on span "Click here to close" at bounding box center [31, 167] width 62 height 283
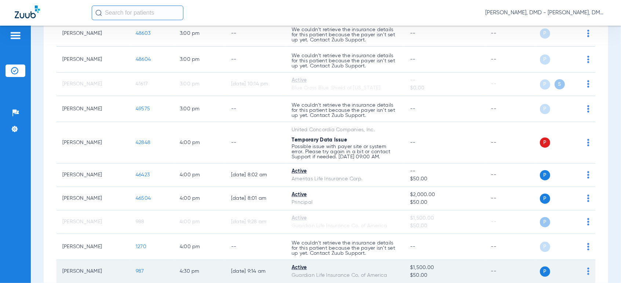
click at [588, 272] on img at bounding box center [589, 271] width 2 height 7
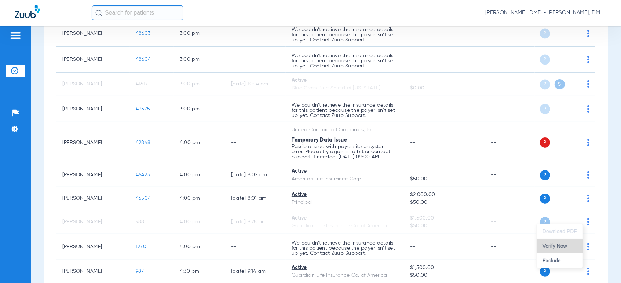
click at [570, 250] on button "Verify Now" at bounding box center [560, 246] width 46 height 15
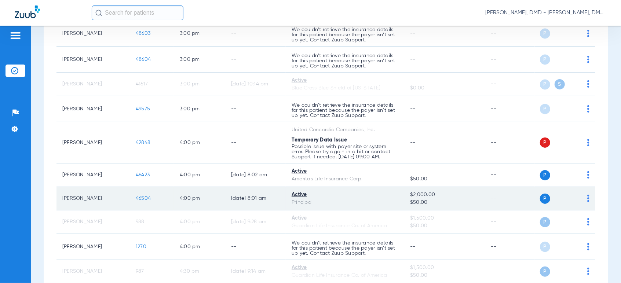
click at [585, 198] on td "P S" at bounding box center [565, 198] width 61 height 23
click at [588, 199] on img at bounding box center [589, 198] width 2 height 7
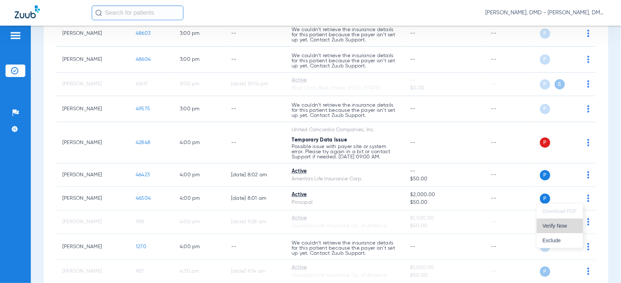
click at [568, 225] on span "Verify Now" at bounding box center [560, 226] width 34 height 5
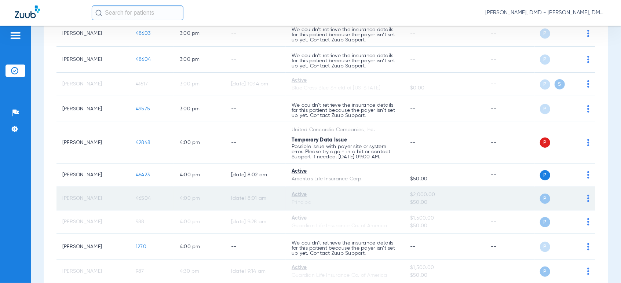
click at [143, 196] on span "46504" at bounding box center [143, 198] width 15 height 5
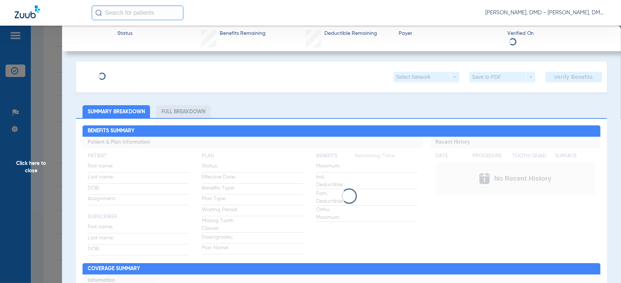
type input "FAITH"
type input "[PERSON_NAME]"
type input "[DATE]"
type input "948338272"
type input "1139194"
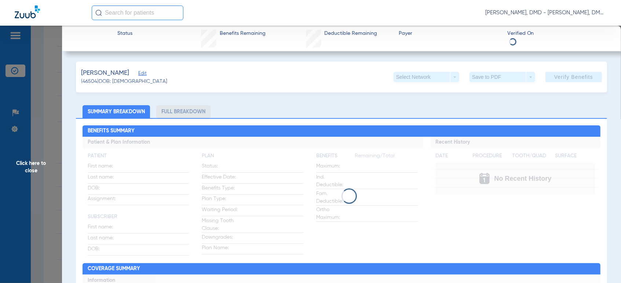
click at [140, 72] on span "Edit" at bounding box center [141, 74] width 7 height 7
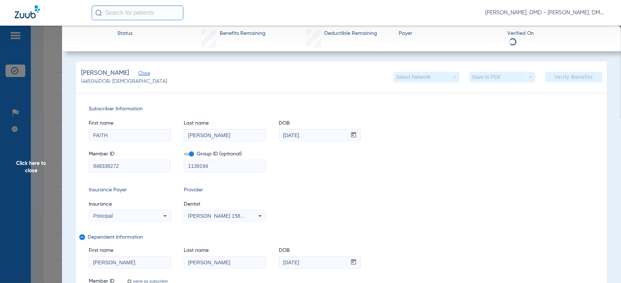
drag, startPoint x: 134, startPoint y: 166, endPoint x: 7, endPoint y: 200, distance: 130.9
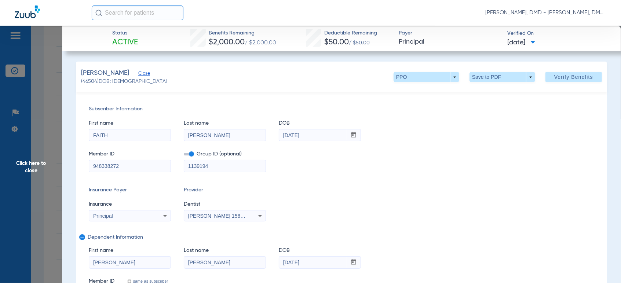
click at [28, 167] on span "Click here to close" at bounding box center [31, 167] width 62 height 283
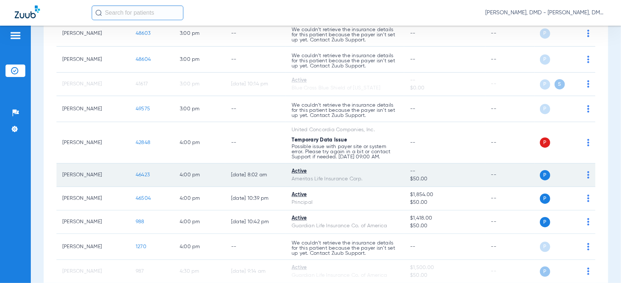
click at [584, 172] on td "P S" at bounding box center [565, 175] width 61 height 23
click at [588, 172] on img at bounding box center [589, 174] width 2 height 7
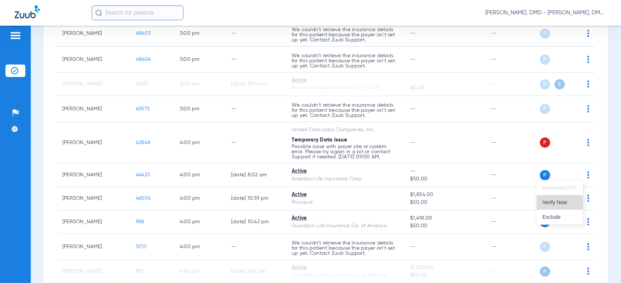
click at [568, 197] on button "Verify Now" at bounding box center [560, 202] width 46 height 15
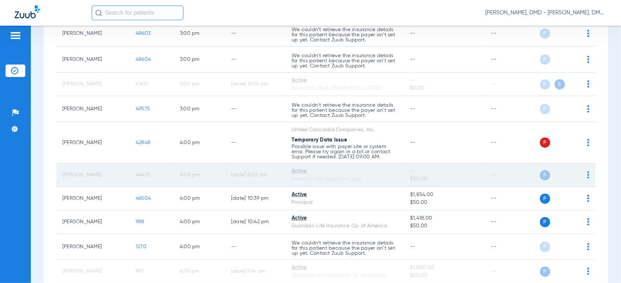
click at [144, 173] on span "46423" at bounding box center [143, 174] width 14 height 5
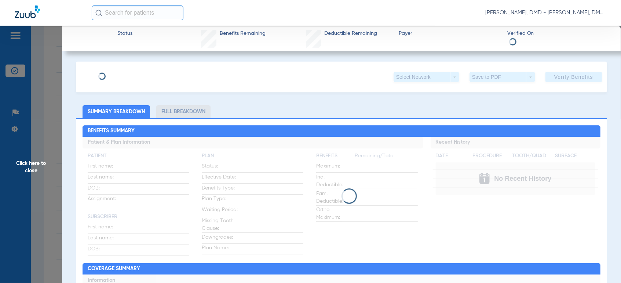
type input "Colton"
type input "[PERSON_NAME]"
type input "[DATE]"
type input "018297291"
type input "10384273"
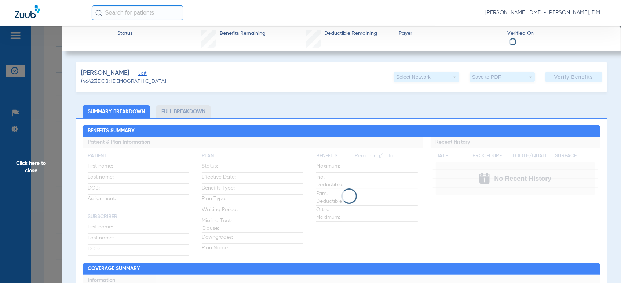
click at [145, 75] on div "[PERSON_NAME] Edit (46423) DOB: [DEMOGRAPHIC_DATA] Select Network arrow_drop_do…" at bounding box center [341, 77] width 531 height 31
click at [140, 75] on span "Edit" at bounding box center [141, 74] width 7 height 7
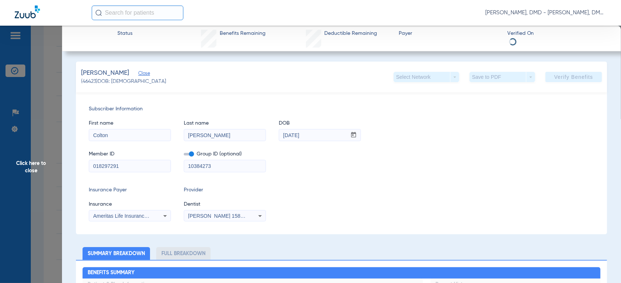
drag, startPoint x: 131, startPoint y: 168, endPoint x: 38, endPoint y: 178, distance: 93.8
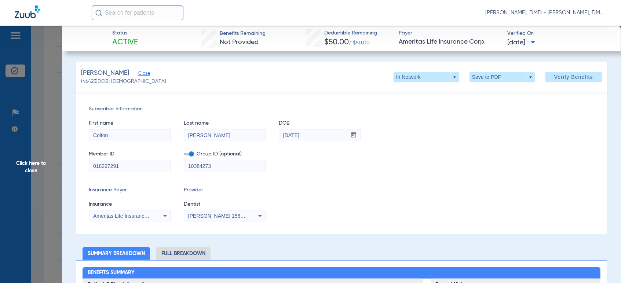
click at [37, 176] on span "Click here to close" at bounding box center [31, 167] width 62 height 283
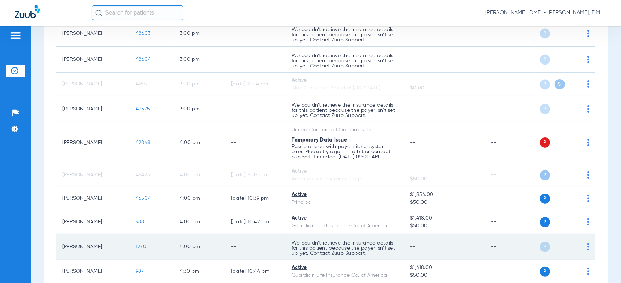
click at [142, 246] on span "1270" at bounding box center [141, 246] width 11 height 5
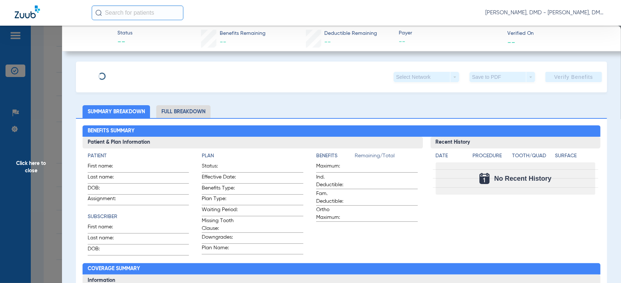
type input "[PERSON_NAME]"
type input "[DATE]"
type input "2017016237"
type input "1000"
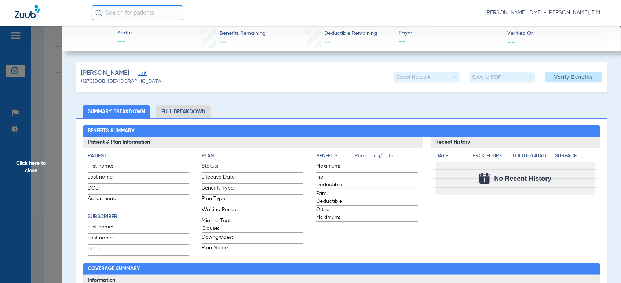
click at [138, 77] on span "Edit" at bounding box center [141, 74] width 7 height 7
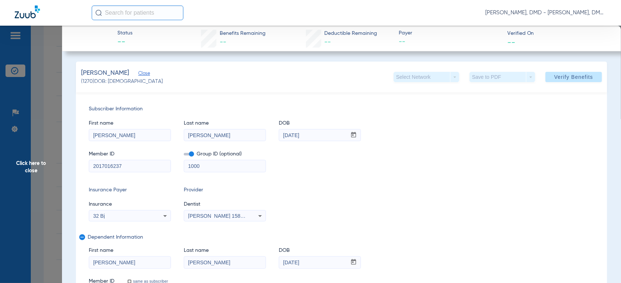
drag, startPoint x: 127, startPoint y: 164, endPoint x: 5, endPoint y: 163, distance: 122.2
